Goal: Transaction & Acquisition: Purchase product/service

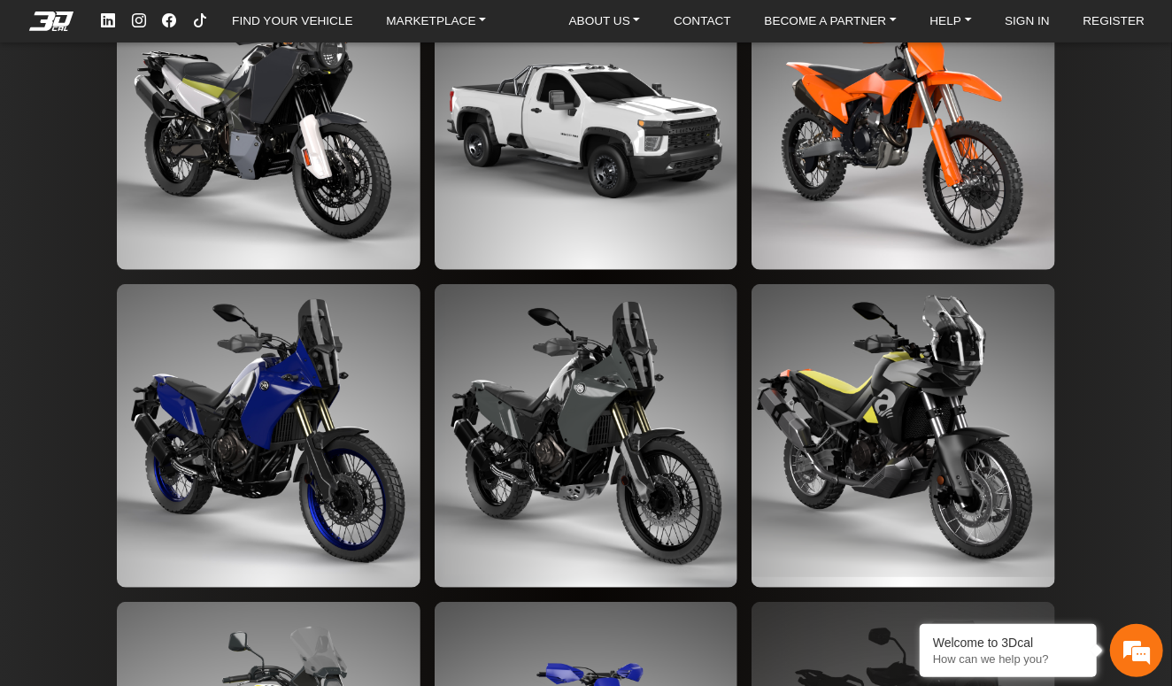
scroll to position [3560, 0]
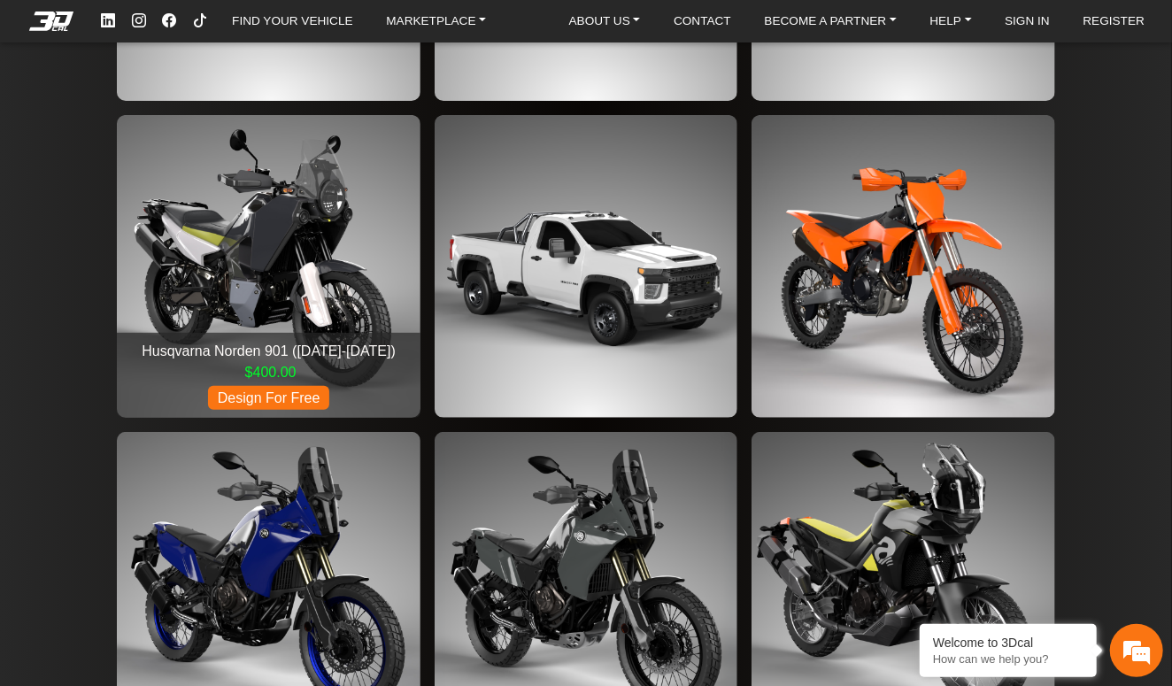
click at [231, 282] on img at bounding box center [268, 266] width 303 height 303
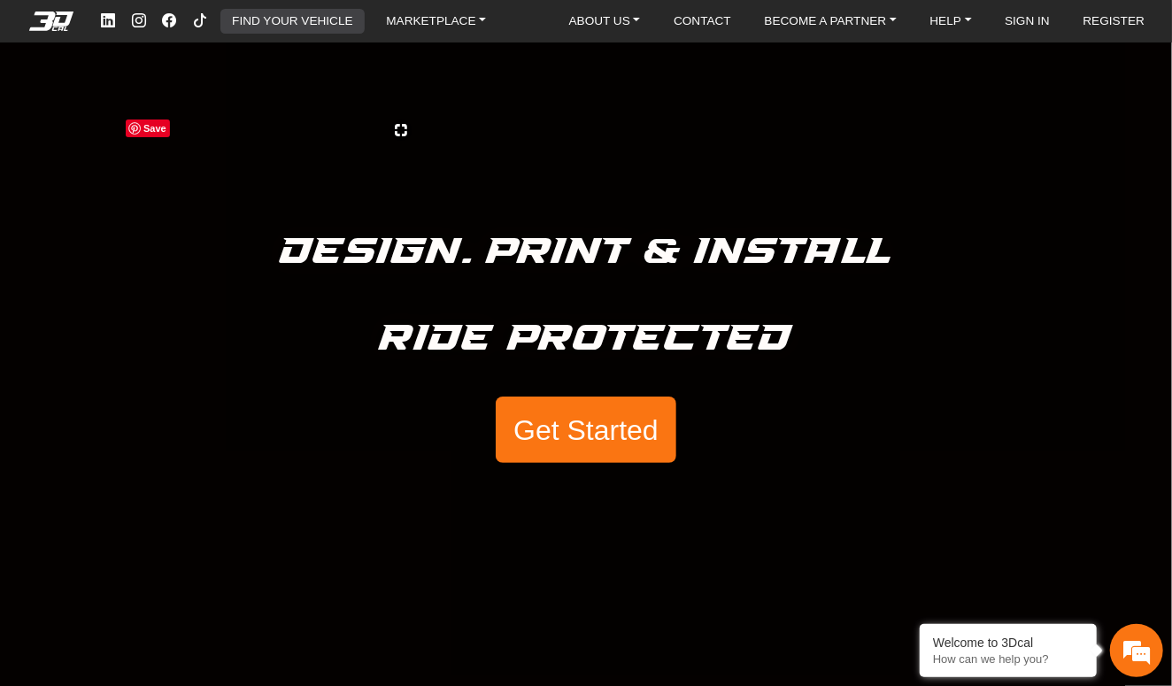
click at [277, 20] on link "FIND YOUR VEHICLE" at bounding box center [292, 21] width 135 height 25
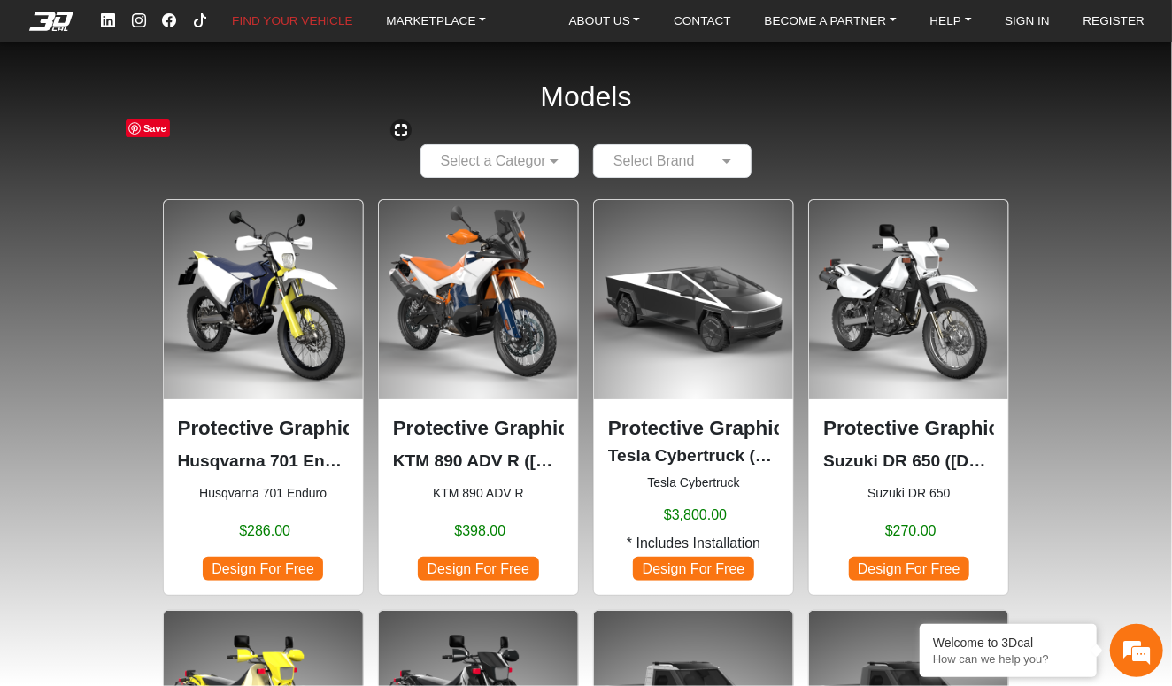
click at [444, 170] on input "text" at bounding box center [482, 161] width 104 height 21
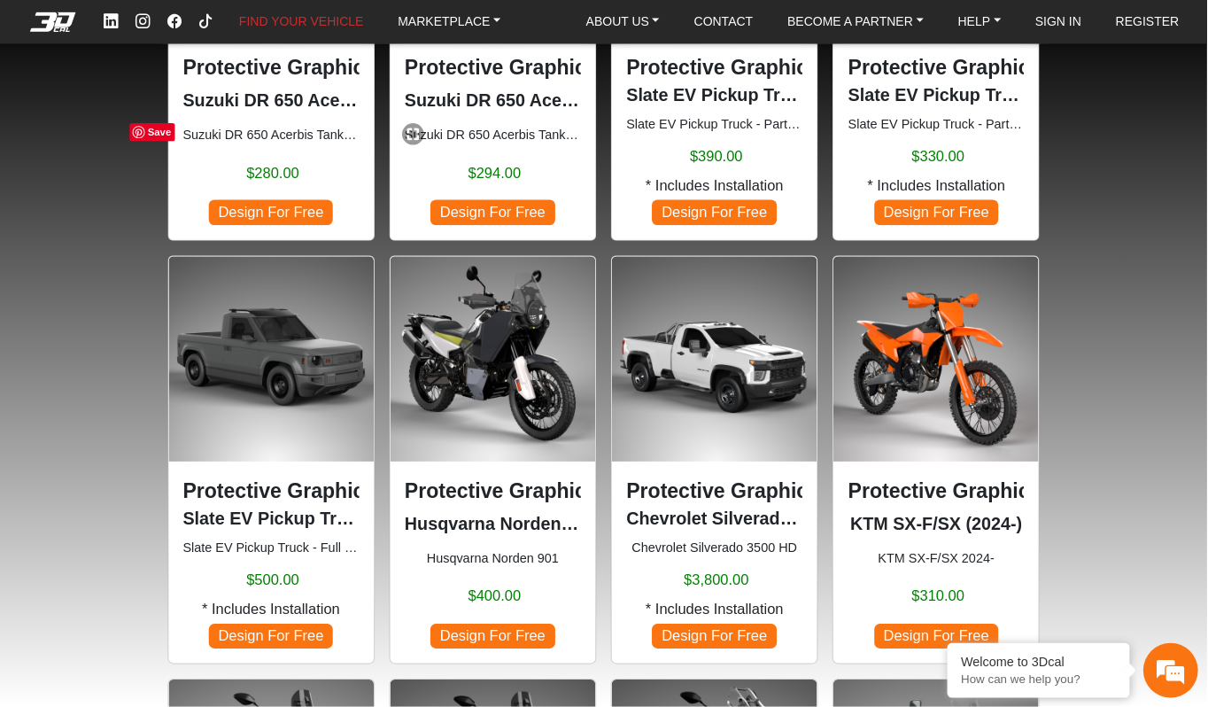
scroll to position [770, 0]
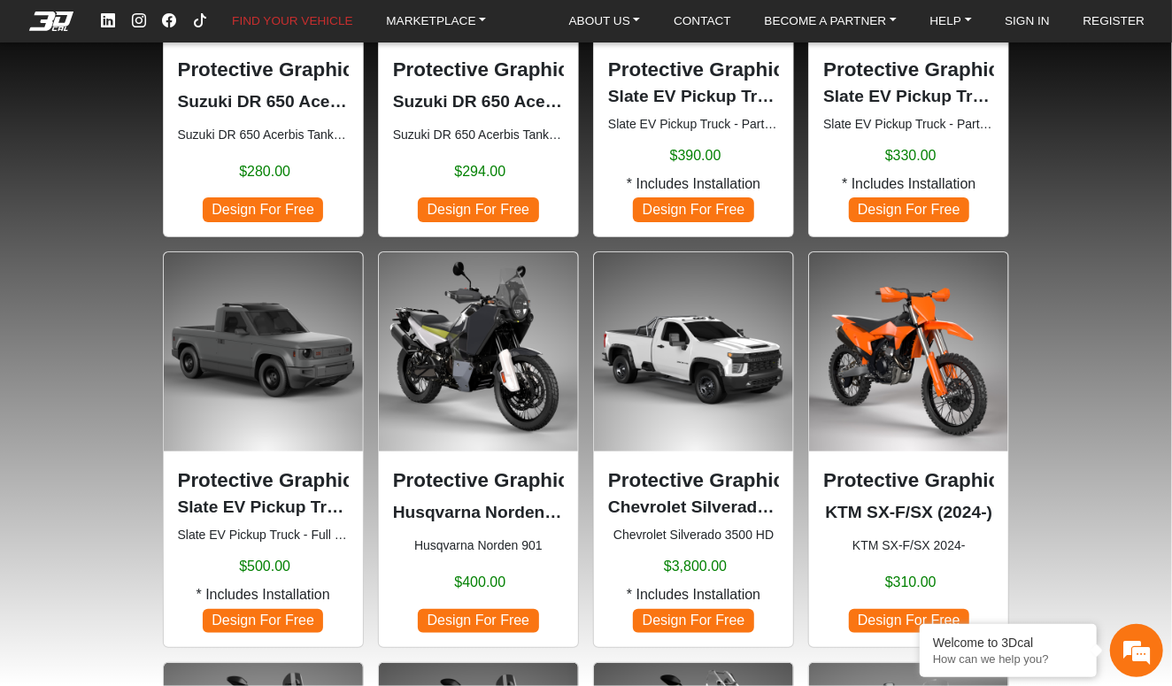
click at [425, 486] on p "Protective Graphic Kit" at bounding box center [478, 481] width 171 height 30
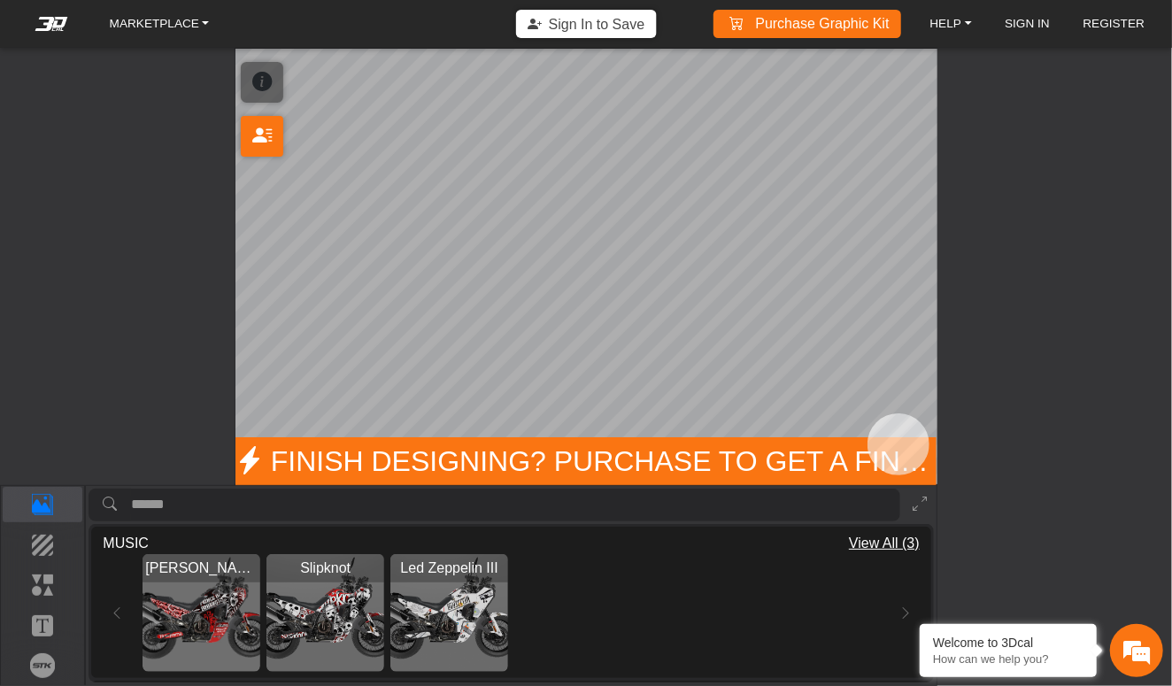
type input "*"
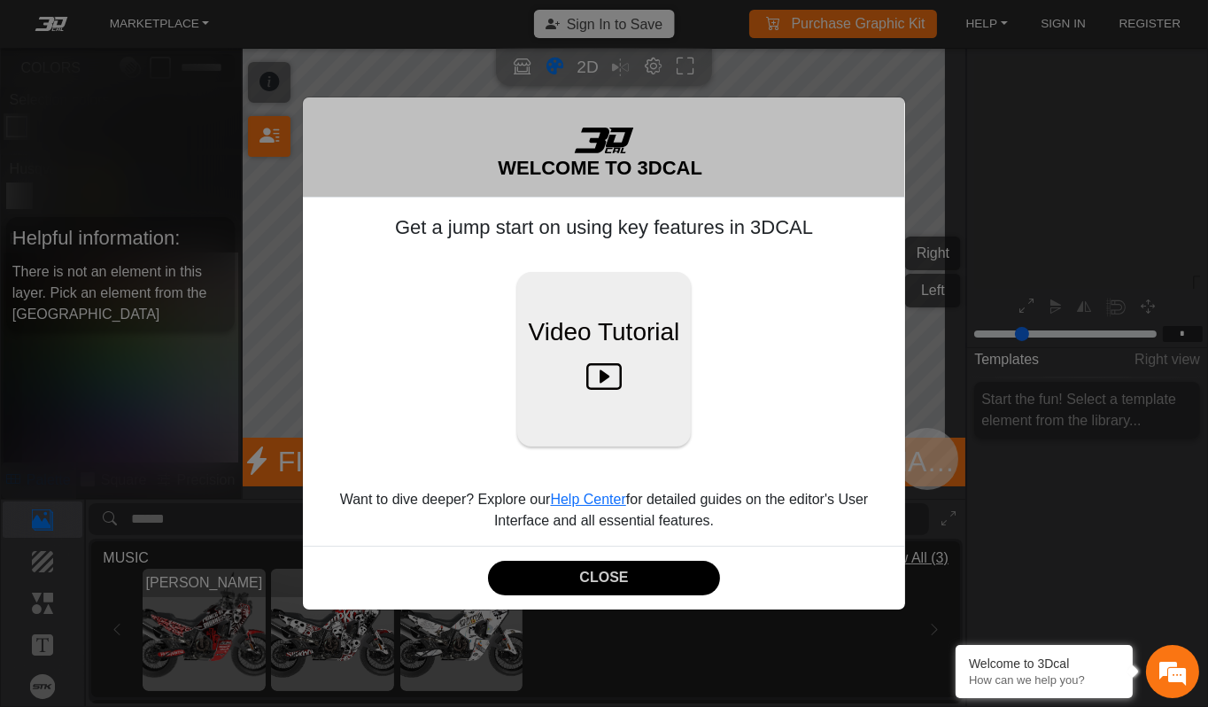
scroll to position [214, 217]
